Goal: Task Accomplishment & Management: Use online tool/utility

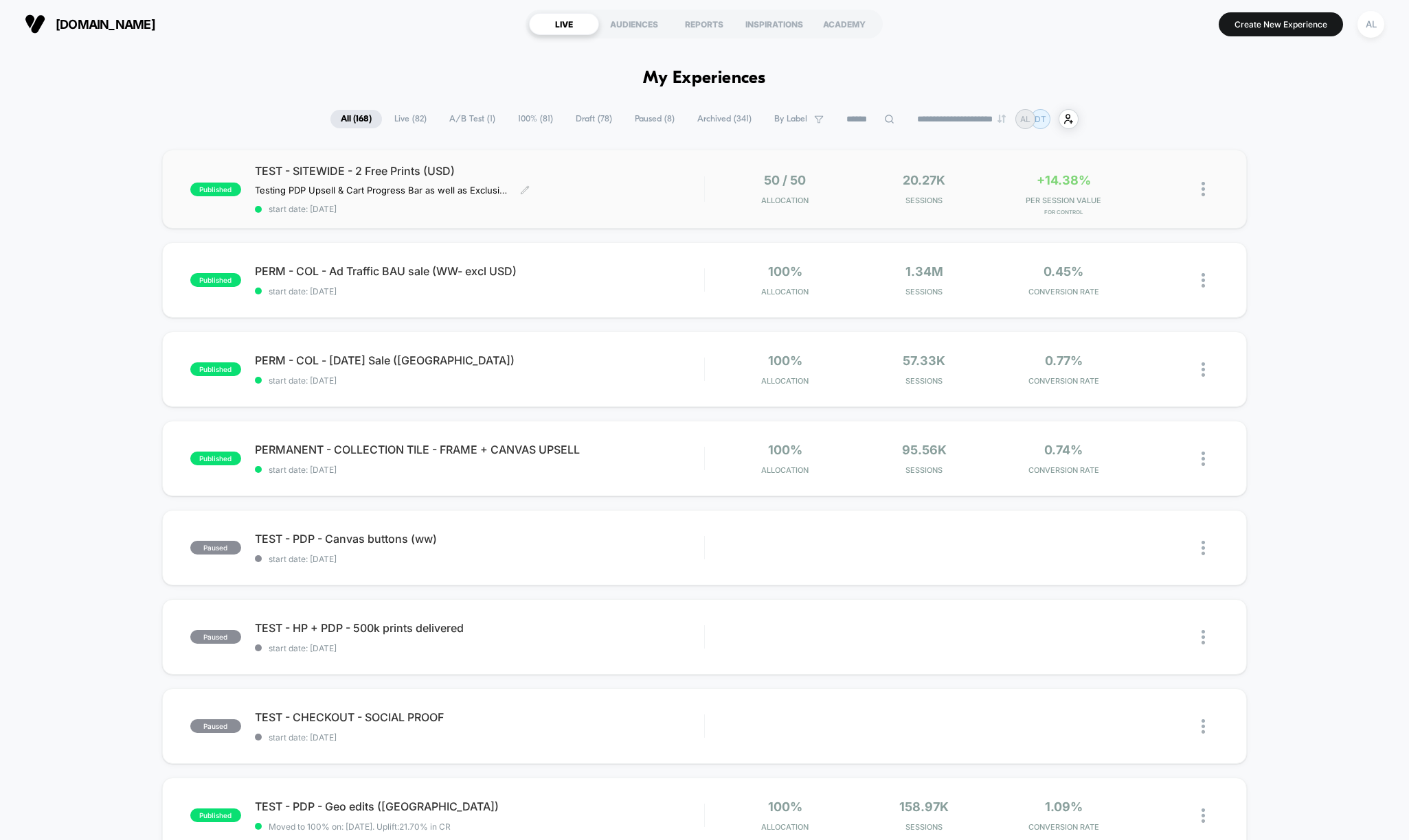
click at [603, 198] on div "TEST - SITEWIDE - 2 Free Prints (USD) Testing PDP Upsell & Cart Progress Bar as…" at bounding box center [479, 188] width 449 height 50
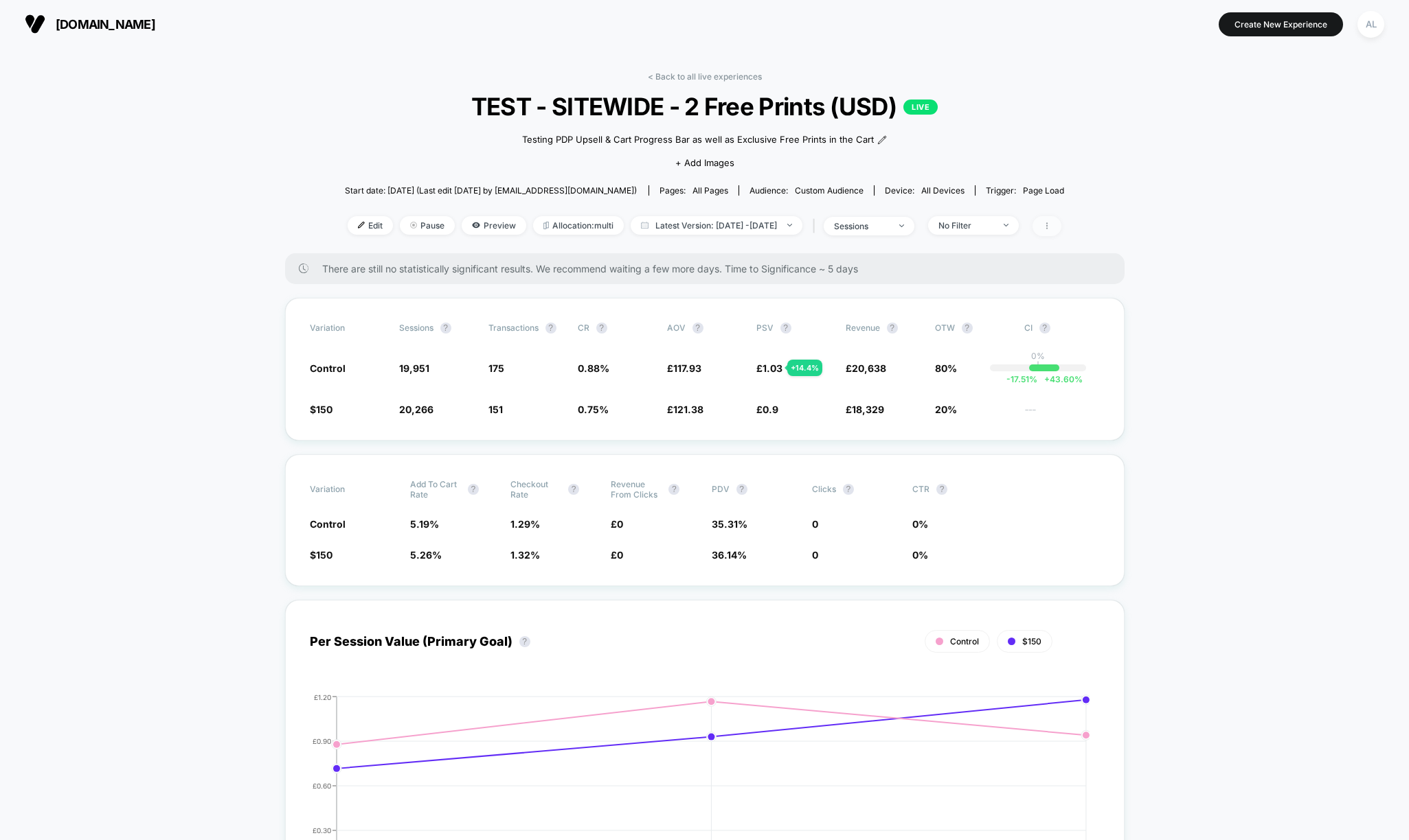
click at [1061, 222] on span at bounding box center [1047, 225] width 28 height 20
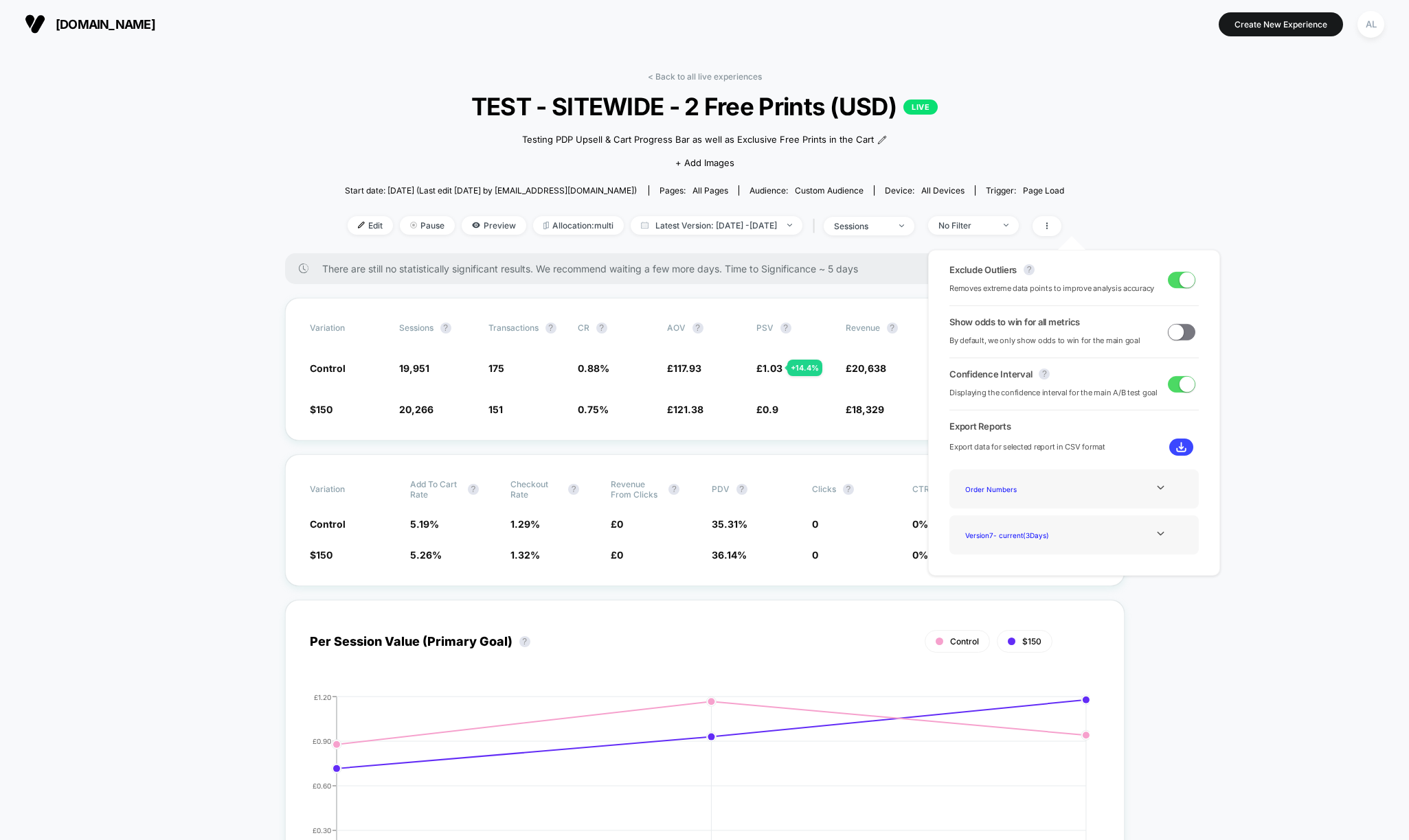
click at [1222, 246] on div "Exclude Outliers ? Removes extreme data points to improve analysis accuracy Sho…" at bounding box center [1074, 412] width 319 height 353
